Goal: Information Seeking & Learning: Learn about a topic

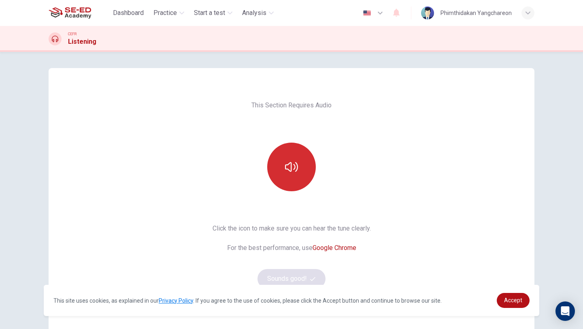
click at [285, 166] on icon "button" at bounding box center [291, 166] width 13 height 13
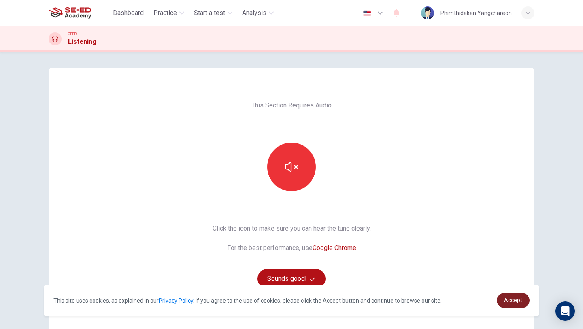
click at [515, 302] on span "Accept" at bounding box center [513, 300] width 18 height 6
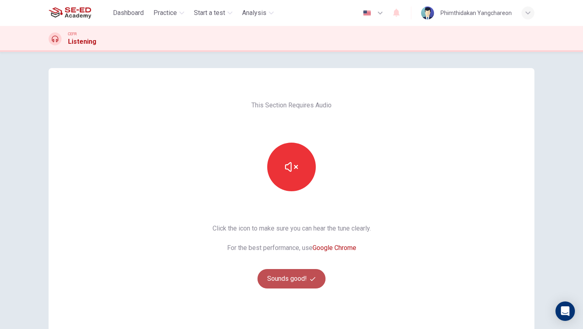
click at [290, 280] on button "Sounds good!" at bounding box center [291, 278] width 68 height 19
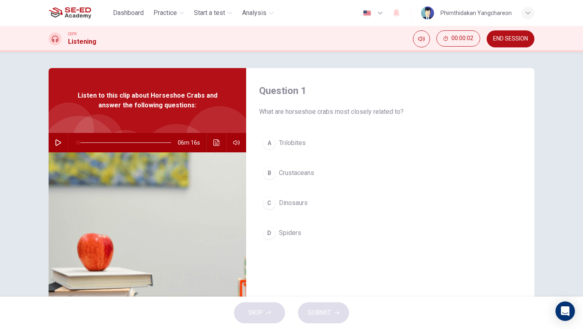
click at [55, 140] on icon "button" at bounding box center [58, 142] width 6 height 6
click at [297, 142] on span "Trilobites" at bounding box center [292, 143] width 27 height 10
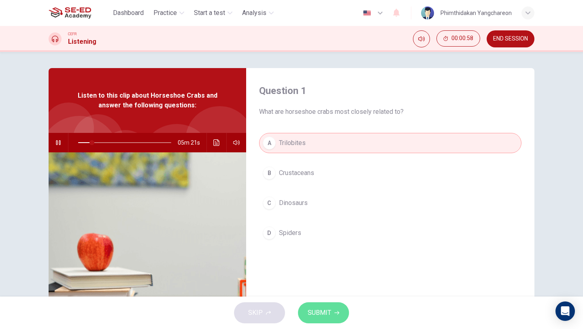
click at [346, 316] on button "SUBMIT" at bounding box center [323, 312] width 51 height 21
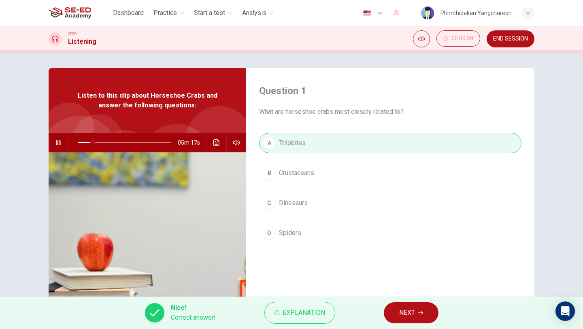
click at [409, 316] on span "NEXT" at bounding box center [407, 312] width 16 height 11
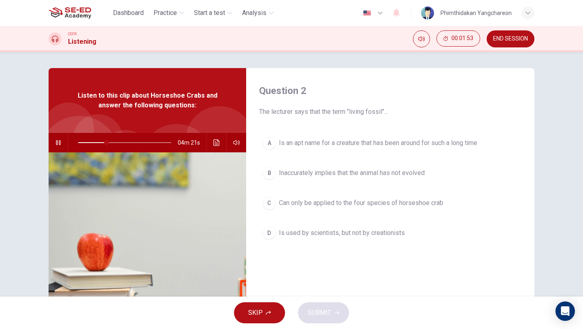
click at [355, 144] on span "Is an apt name for a creature that has been around for such a long time" at bounding box center [378, 143] width 198 height 10
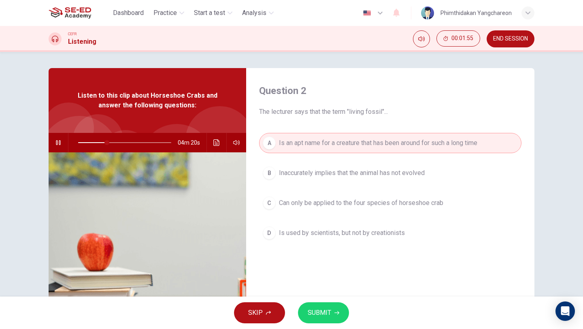
click at [329, 311] on span "SUBMIT" at bounding box center [319, 312] width 23 height 11
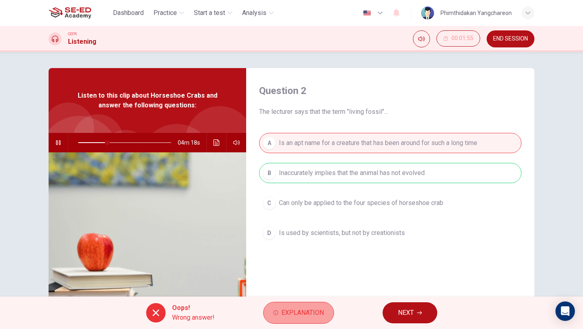
click at [318, 311] on span "Explanation" at bounding box center [302, 312] width 42 height 11
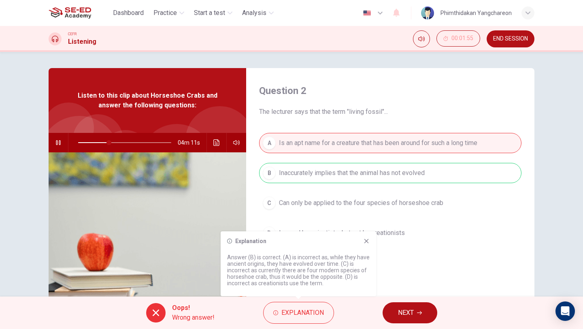
click at [367, 238] on icon at bounding box center [366, 241] width 6 height 6
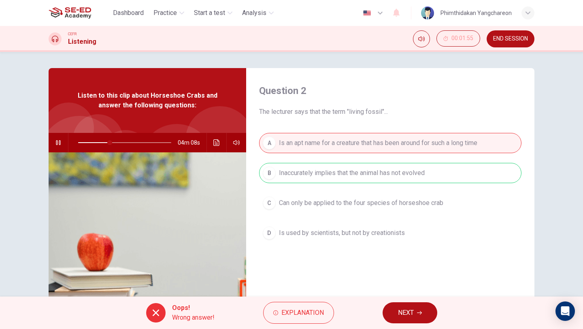
click at [406, 306] on button "NEXT" at bounding box center [409, 312] width 55 height 21
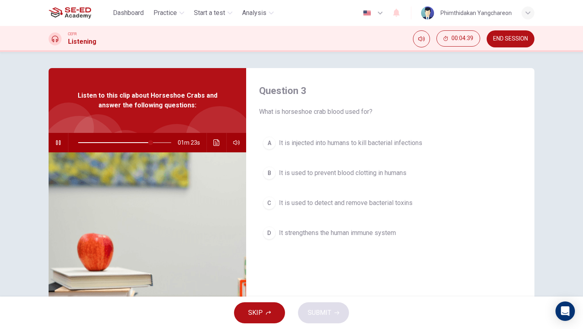
click at [296, 236] on span "It strengthens the human immune system" at bounding box center [337, 233] width 117 height 10
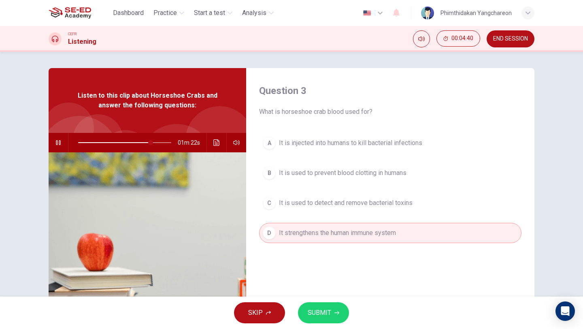
click at [334, 319] on button "SUBMIT" at bounding box center [323, 312] width 51 height 21
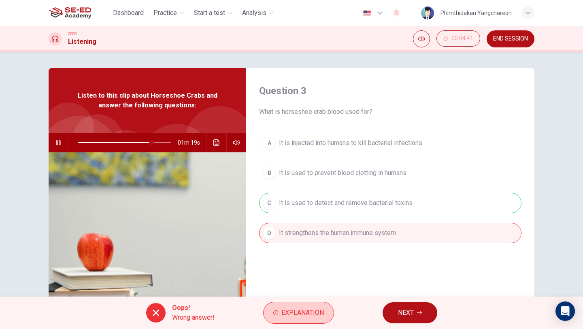
click at [307, 315] on span "Explanation" at bounding box center [302, 312] width 42 height 11
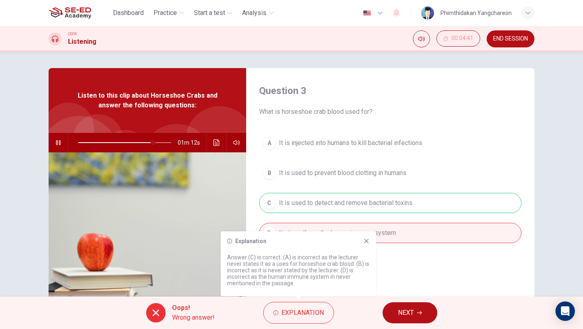
click at [401, 312] on span "NEXT" at bounding box center [406, 312] width 16 height 11
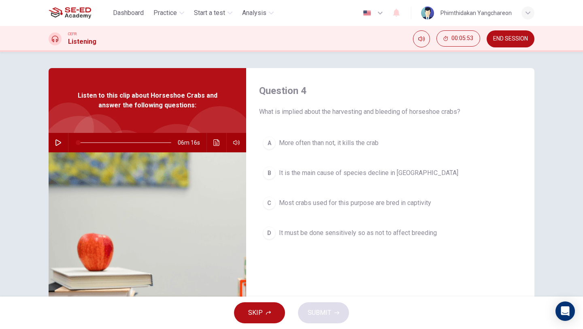
type input "0"
click at [370, 150] on button "A More often than not, it kills the crab" at bounding box center [390, 143] width 262 height 20
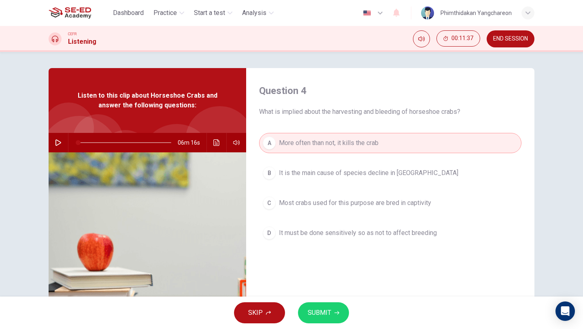
click at [330, 312] on span "SUBMIT" at bounding box center [319, 312] width 23 height 11
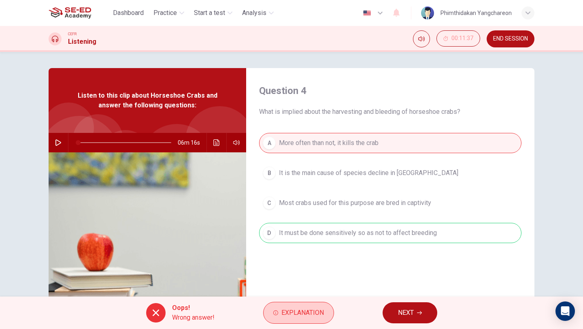
click at [323, 311] on span "Explanation" at bounding box center [302, 312] width 42 height 11
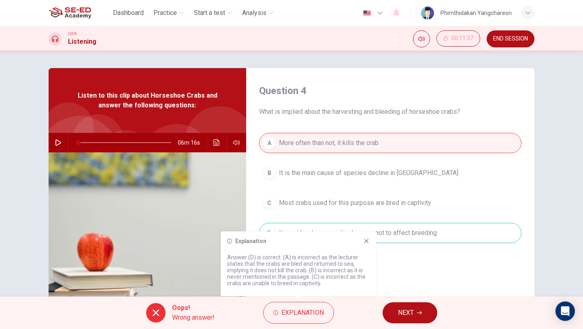
click at [368, 242] on icon at bounding box center [366, 241] width 4 height 4
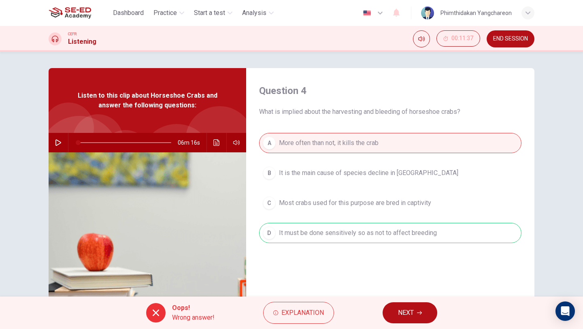
click at [412, 314] on span "NEXT" at bounding box center [406, 312] width 16 height 11
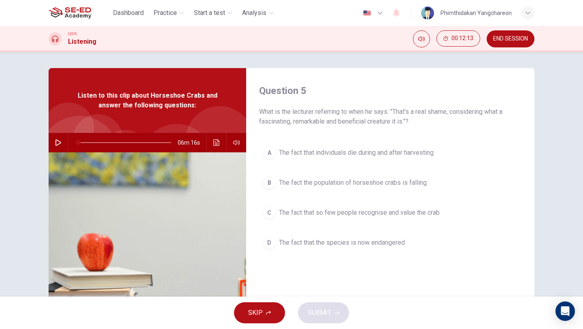
click at [314, 245] on span "The fact that the species is now endangered" at bounding box center [342, 243] width 126 height 10
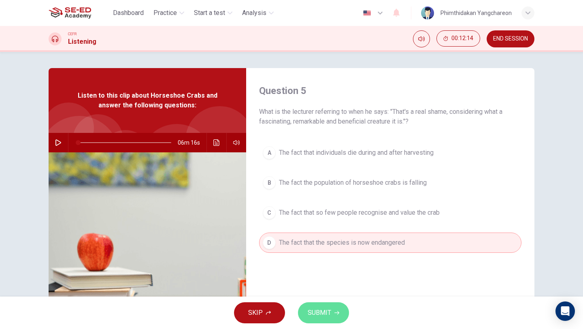
click at [321, 318] on button "SUBMIT" at bounding box center [323, 312] width 51 height 21
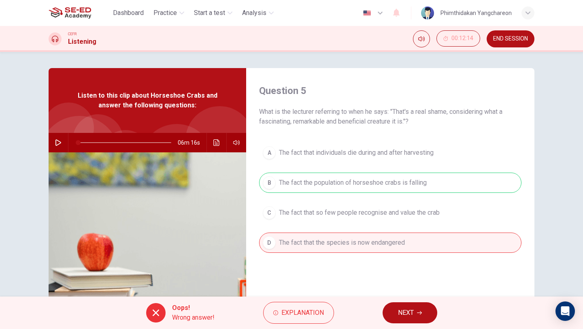
click at [387, 306] on button "NEXT" at bounding box center [409, 312] width 55 height 21
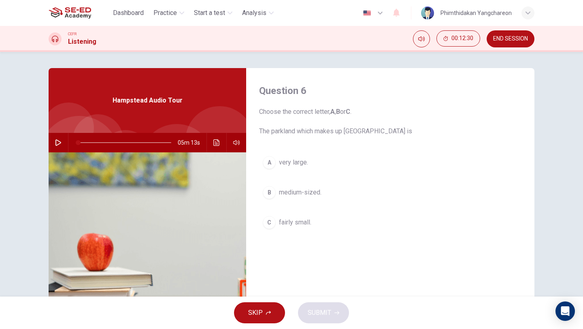
click at [60, 142] on button "button" at bounding box center [58, 142] width 13 height 19
click at [275, 161] on button "A very large." at bounding box center [390, 162] width 262 height 20
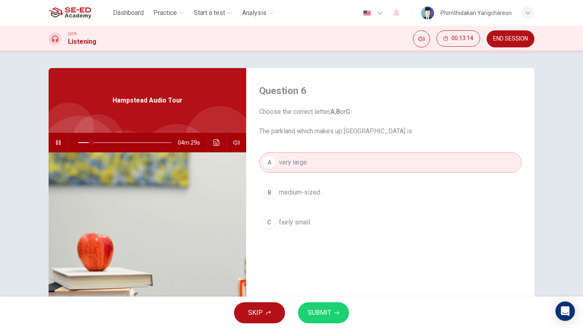
click at [344, 322] on div "SKIP SUBMIT" at bounding box center [291, 312] width 583 height 32
click at [341, 317] on button "SUBMIT" at bounding box center [323, 312] width 51 height 21
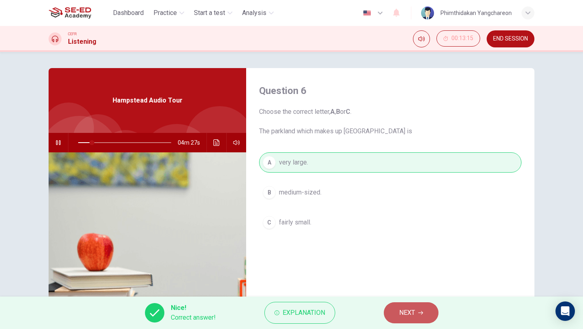
click at [407, 311] on span "NEXT" at bounding box center [407, 312] width 16 height 11
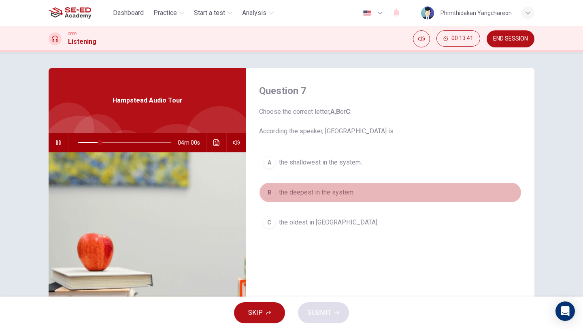
click at [341, 191] on span "the deepest in the system." at bounding box center [317, 192] width 76 height 10
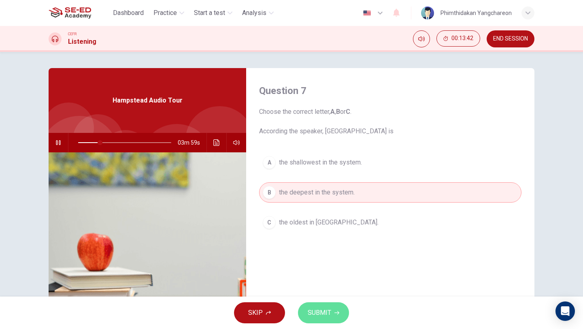
click at [336, 314] on icon "button" at bounding box center [336, 312] width 5 height 5
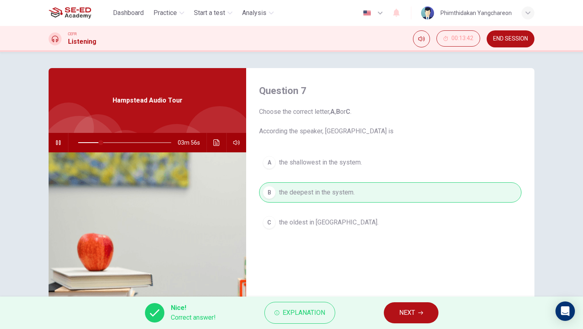
click at [409, 318] on span "NEXT" at bounding box center [407, 312] width 16 height 11
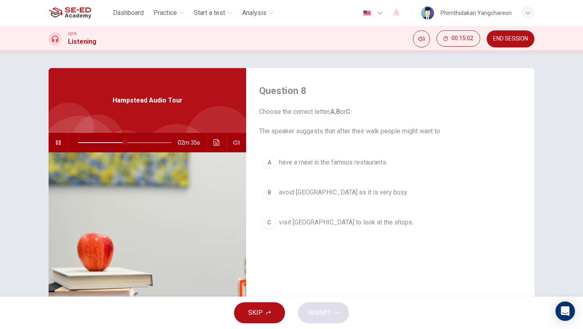
click at [388, 191] on span "avoid [GEOGRAPHIC_DATA] as it is very busy." at bounding box center [343, 192] width 129 height 10
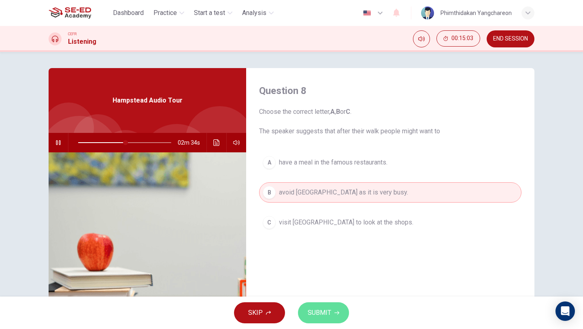
click at [312, 321] on button "SUBMIT" at bounding box center [323, 312] width 51 height 21
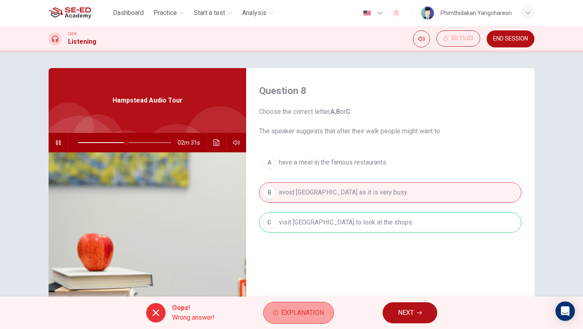
click at [312, 312] on span "Explanation" at bounding box center [302, 312] width 42 height 11
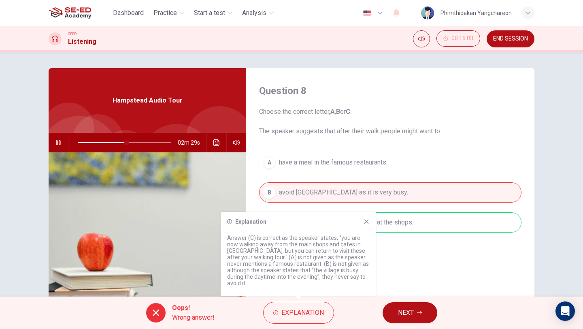
click at [367, 221] on icon at bounding box center [366, 221] width 6 height 6
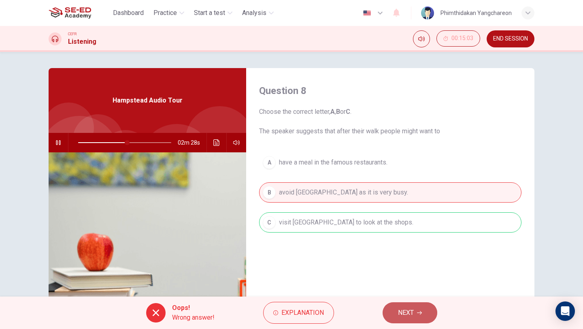
click at [416, 311] on button "NEXT" at bounding box center [409, 312] width 55 height 21
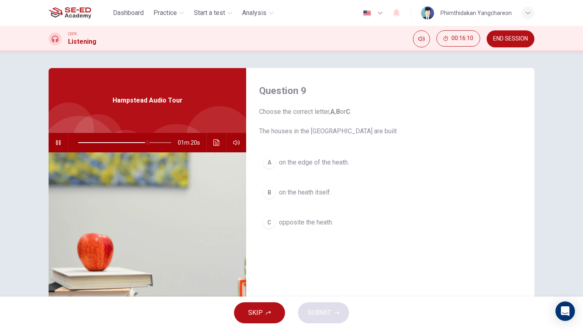
click at [327, 167] on span "on the edge of the heath." at bounding box center [314, 162] width 70 height 10
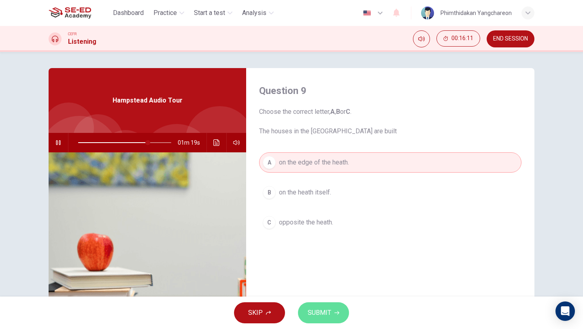
click at [335, 310] on icon "button" at bounding box center [336, 312] width 5 height 5
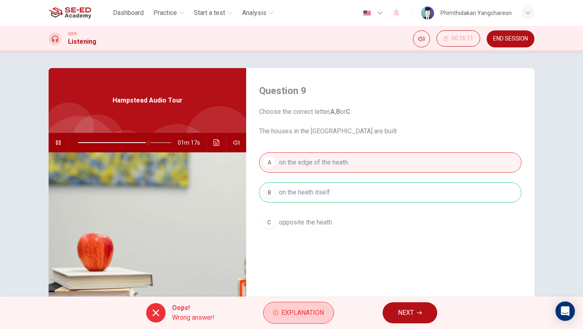
click at [302, 316] on span "Explanation" at bounding box center [302, 312] width 42 height 11
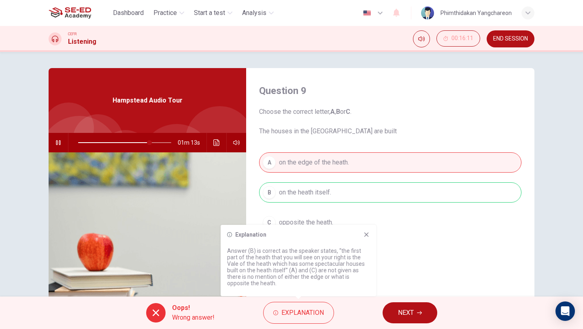
click at [367, 233] on icon at bounding box center [366, 234] width 6 height 6
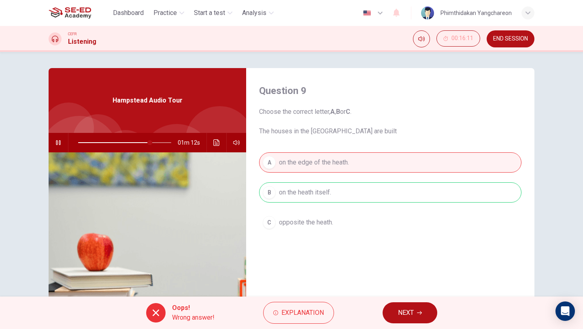
click at [397, 314] on button "NEXT" at bounding box center [409, 312] width 55 height 21
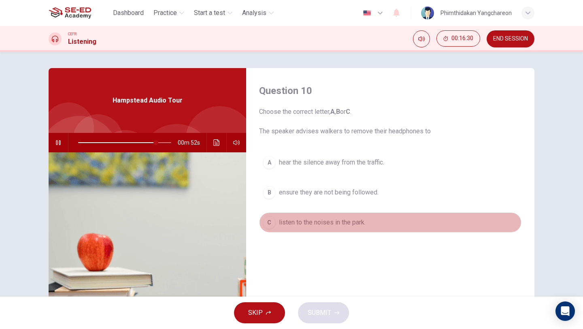
click at [360, 224] on span "listen to the noises in the park." at bounding box center [322, 222] width 87 height 10
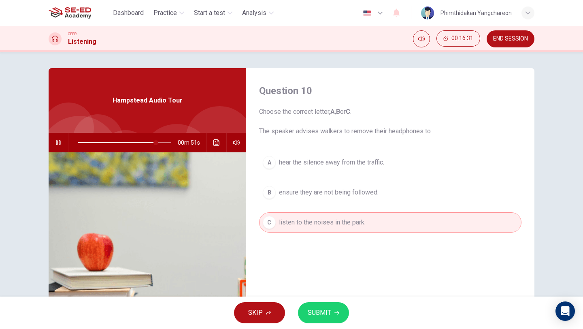
click at [329, 311] on span "SUBMIT" at bounding box center [319, 312] width 23 height 11
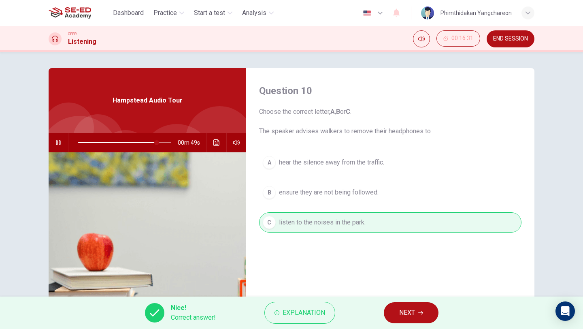
click at [409, 314] on span "NEXT" at bounding box center [407, 312] width 16 height 11
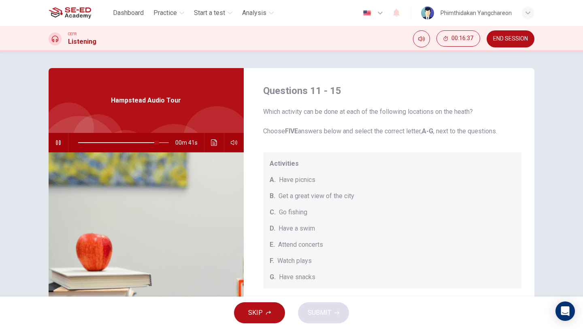
click at [270, 194] on span "B." at bounding box center [273, 196] width 6 height 10
click at [274, 219] on div "Activities A. Have picnics B. Get a great view of the city C. Go fishing D. Hav…" at bounding box center [392, 220] width 259 height 136
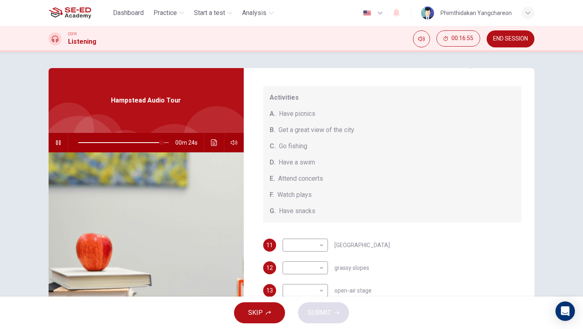
scroll to position [75, 0]
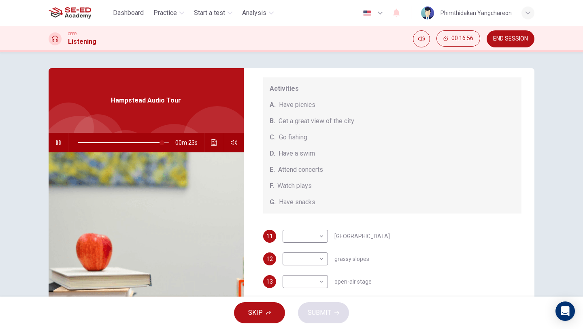
click at [326, 236] on div "​ ​ [GEOGRAPHIC_DATA]" at bounding box center [336, 235] width 107 height 13
click at [323, 236] on div "​ ​" at bounding box center [305, 235] width 45 height 13
click at [315, 236] on body "This site uses cookies, as explained in our Privacy Policy . If you agree to th…" at bounding box center [291, 164] width 583 height 329
click at [355, 198] on div at bounding box center [291, 164] width 583 height 329
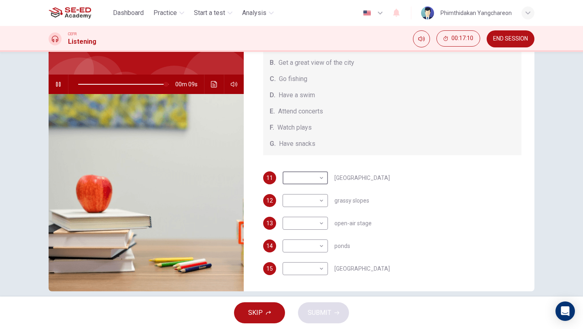
scroll to position [51, 0]
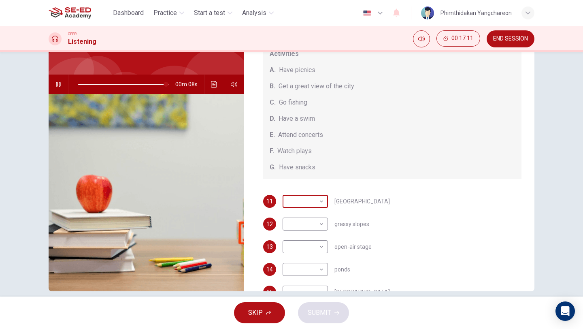
click at [318, 202] on body "This site uses cookies, as explained in our Privacy Policy . If you agree to th…" at bounding box center [291, 164] width 583 height 329
click at [310, 210] on li "A" at bounding box center [302, 214] width 45 height 13
type input "98"
type input "A"
click at [315, 226] on body "This site uses cookies, as explained in our Privacy Policy . If you agree to th…" at bounding box center [291, 164] width 583 height 329
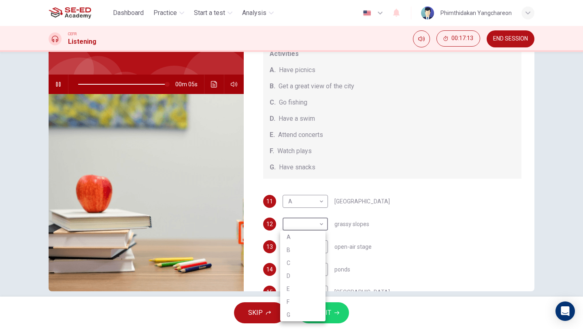
click at [306, 249] on li "B" at bounding box center [302, 249] width 45 height 13
type input "98"
type input "B"
click at [306, 249] on body "This site uses cookies, as explained in our Privacy Policy . If you agree to th…" at bounding box center [291, 164] width 583 height 329
click at [300, 279] on li "D" at bounding box center [302, 276] width 45 height 13
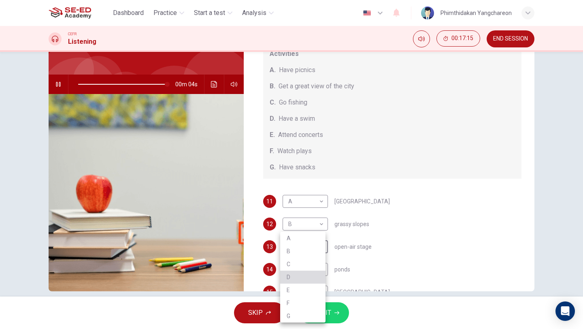
type input "99"
type input "D"
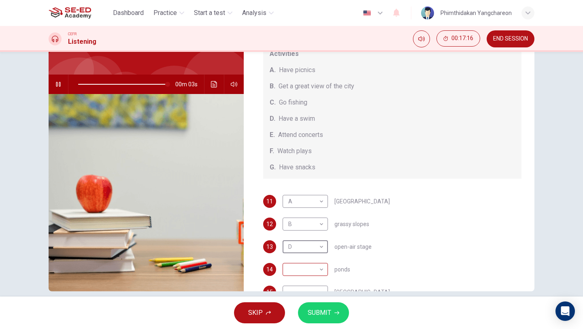
click at [300, 268] on body "This site uses cookies, as explained in our Privacy Policy . If you agree to th…" at bounding box center [291, 164] width 583 height 329
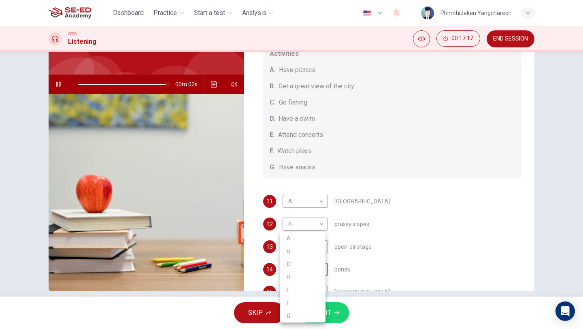
click at [300, 241] on li "A" at bounding box center [302, 238] width 45 height 13
type input "99"
type input "A"
click at [301, 268] on body "This site uses cookies, as explained in our Privacy Policy . If you agree to th…" at bounding box center [291, 164] width 583 height 329
type input "0"
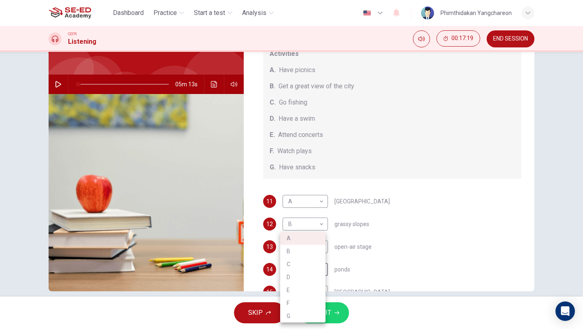
click at [299, 287] on li "E" at bounding box center [302, 289] width 45 height 13
type input "E"
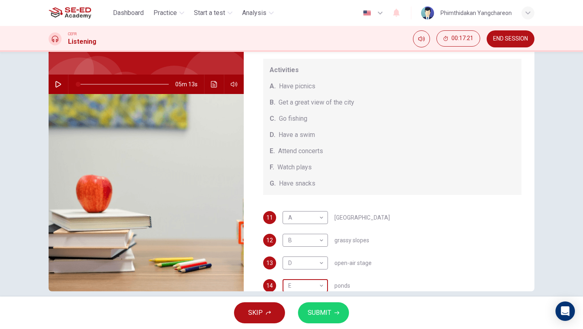
scroll to position [75, 0]
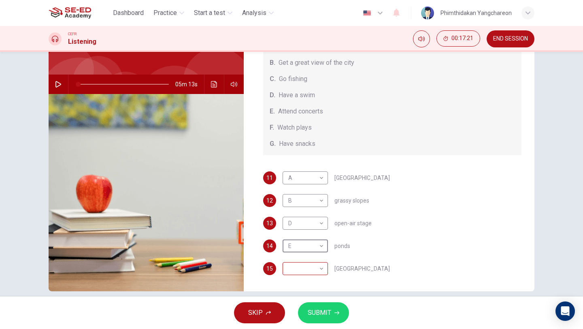
click at [317, 265] on body "This site uses cookies, as explained in our Privacy Policy . If you agree to th…" at bounding box center [291, 164] width 583 height 329
click at [298, 297] on li "F" at bounding box center [302, 302] width 45 height 13
type input "F"
click at [318, 306] on button "SUBMIT" at bounding box center [323, 312] width 51 height 21
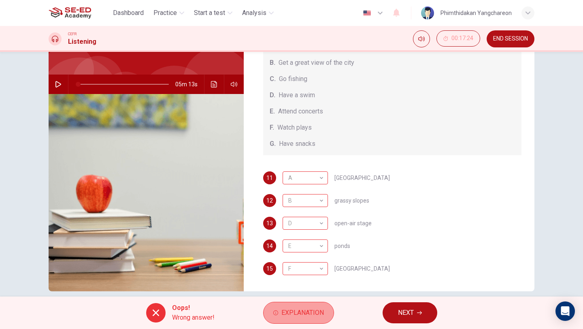
click at [285, 321] on button "Explanation" at bounding box center [298, 313] width 71 height 22
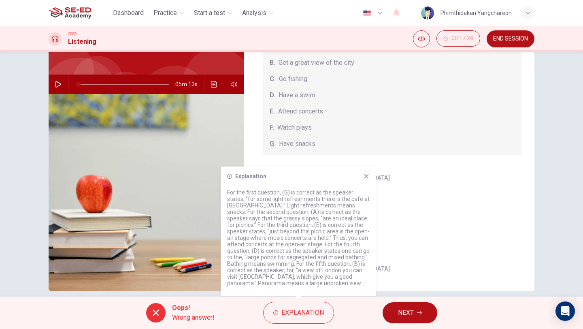
click at [367, 176] on icon at bounding box center [366, 176] width 6 height 6
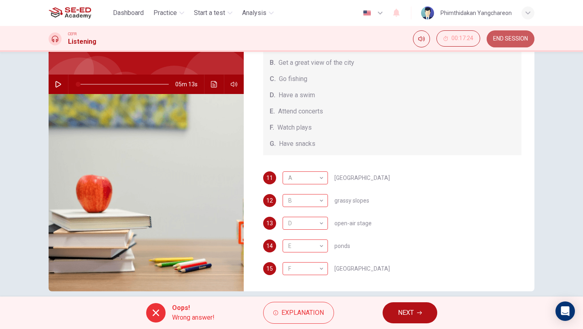
click at [508, 34] on button "END SESSION" at bounding box center [510, 38] width 48 height 17
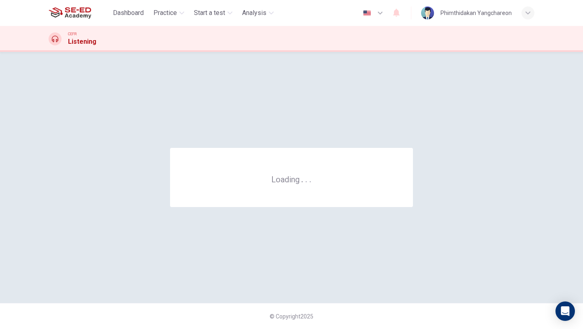
scroll to position [0, 0]
